Goal: Task Accomplishment & Management: Manage account settings

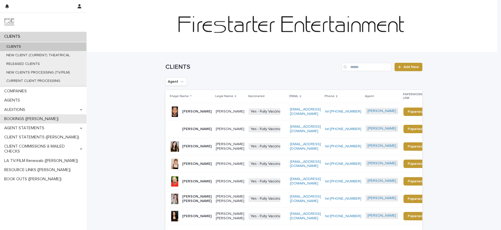
click at [48, 119] on div "BOOKINGS ([PERSON_NAME])" at bounding box center [43, 119] width 87 height 9
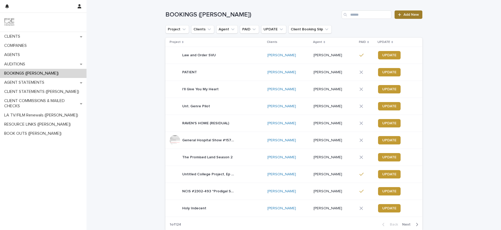
click at [414, 14] on span "Add New" at bounding box center [410, 15] width 15 height 4
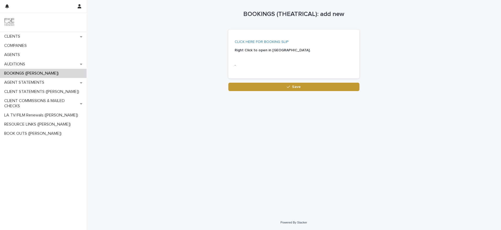
click at [281, 40] on p "CLICK HERE FOR BOOKING SLIP" at bounding box center [293, 42] width 116 height 5
click at [279, 41] on link "CLICK HERE FOR BOOKING SLIP" at bounding box center [262, 42] width 54 height 4
click at [10, 32] on div "CLIENTS" at bounding box center [43, 36] width 87 height 9
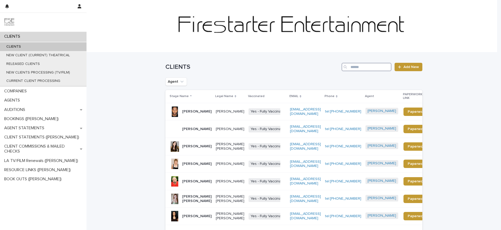
click at [366, 70] on input "Search" at bounding box center [367, 67] width 50 height 8
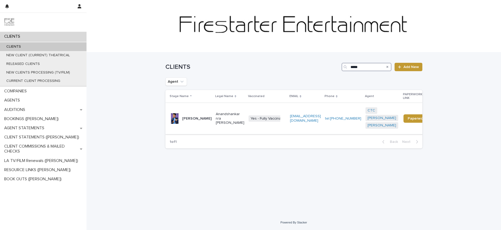
type input "*****"
click at [223, 122] on p "Anandshankar n/a [PERSON_NAME]" at bounding box center [230, 118] width 29 height 13
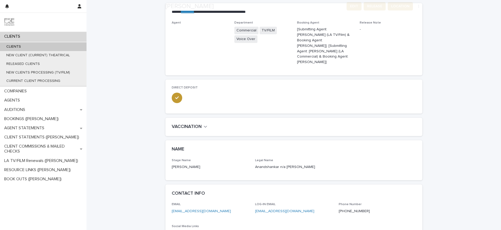
scroll to position [181, 0]
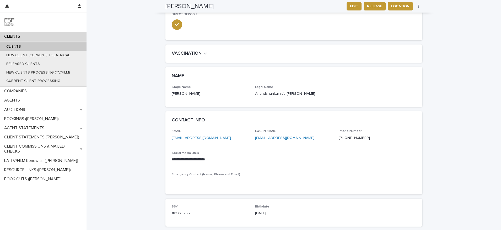
click at [279, 91] on p "Anandshankar n/a [PERSON_NAME]" at bounding box center [293, 94] width 77 height 6
click at [283, 91] on p "Anandshankar n/a [PERSON_NAME]" at bounding box center [293, 94] width 77 height 6
click at [351, 9] on button "EDIT" at bounding box center [354, 6] width 15 height 8
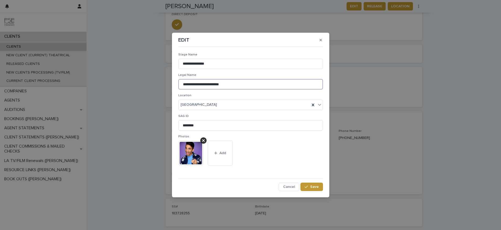
click at [211, 85] on input "**********" at bounding box center [250, 84] width 145 height 10
type input "**********"
click at [312, 188] on span "Save" at bounding box center [314, 187] width 9 height 4
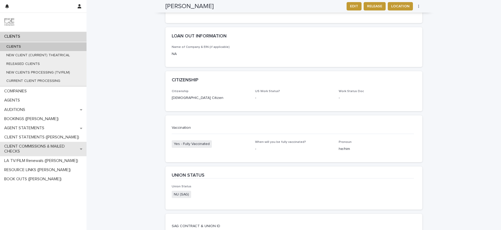
scroll to position [397, 0]
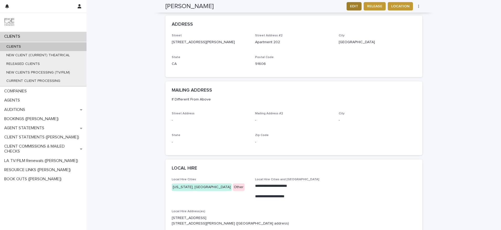
click at [350, 7] on span "EDIT" at bounding box center [354, 6] width 8 height 5
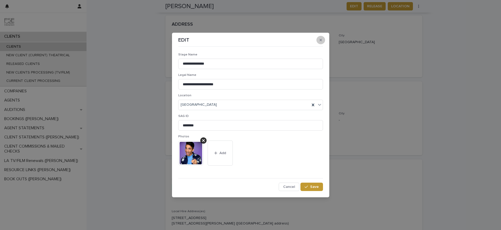
click at [322, 40] on button "button" at bounding box center [320, 40] width 9 height 8
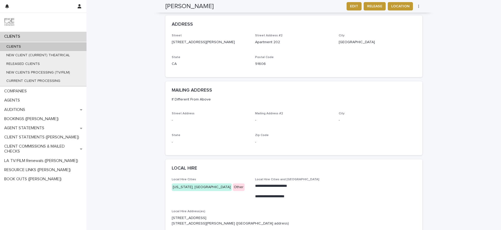
click at [344, 7] on div "EDIT RELEASE LOCATION HEADSHOT UNION UPDATE" at bounding box center [383, 6] width 78 height 8
click at [347, 7] on button "EDIT" at bounding box center [354, 6] width 15 height 8
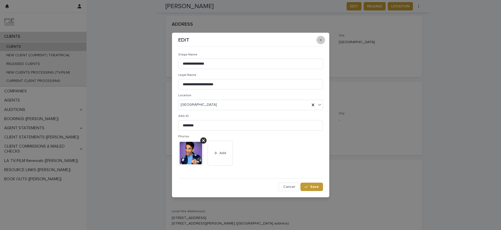
click at [320, 37] on button "button" at bounding box center [320, 40] width 9 height 8
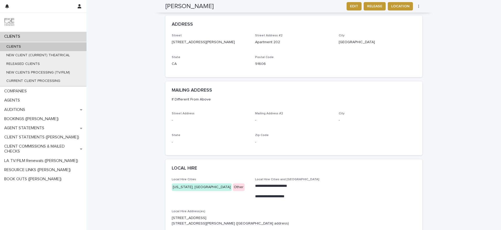
scroll to position [396, 0]
